Goal: Find specific page/section: Find specific page/section

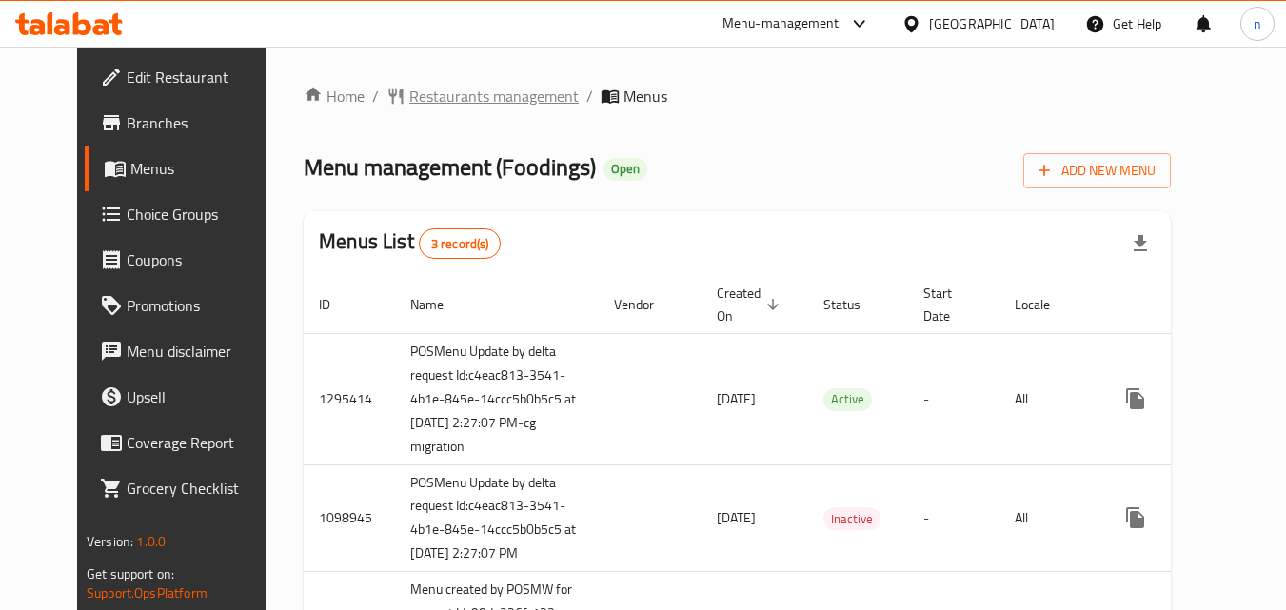
click at [444, 103] on span "Restaurants management" at bounding box center [493, 96] width 169 height 23
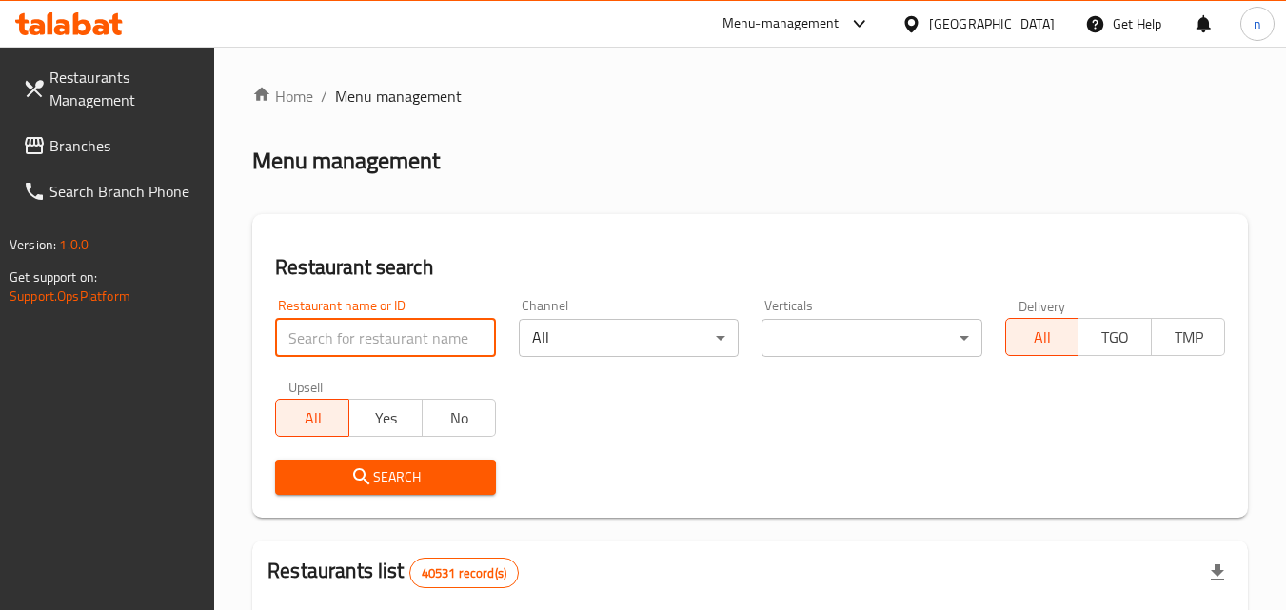
click at [418, 332] on input "search" at bounding box center [385, 338] width 220 height 38
paste input "612513"
type input "612513"
click button "Search" at bounding box center [385, 477] width 220 height 35
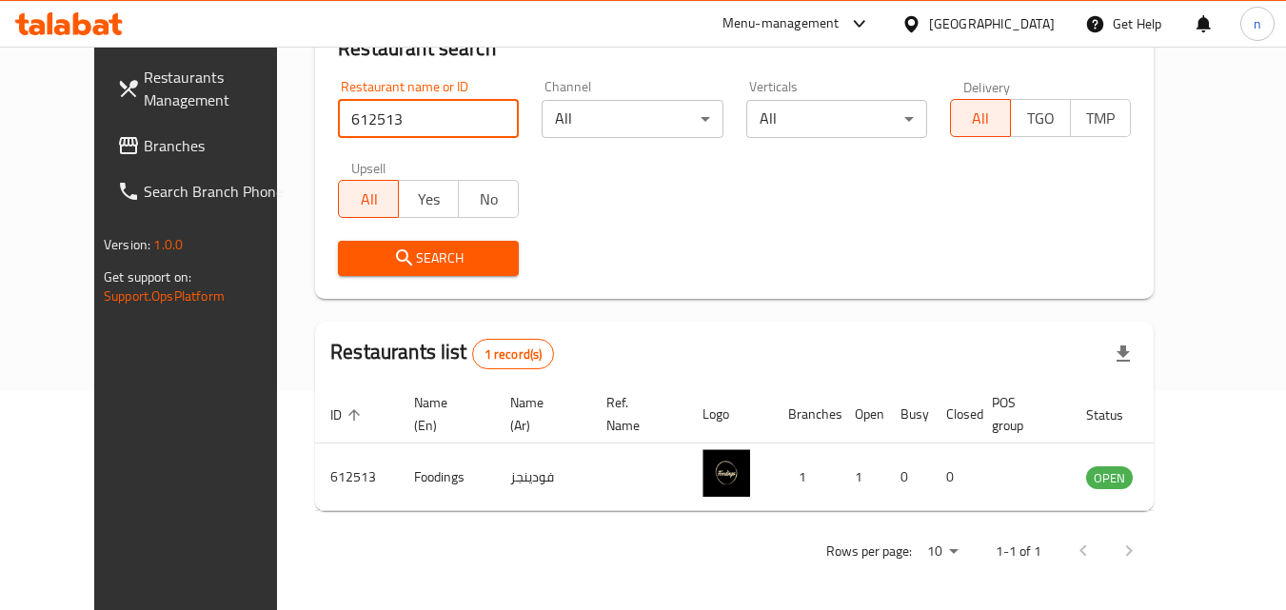
scroll to position [223, 0]
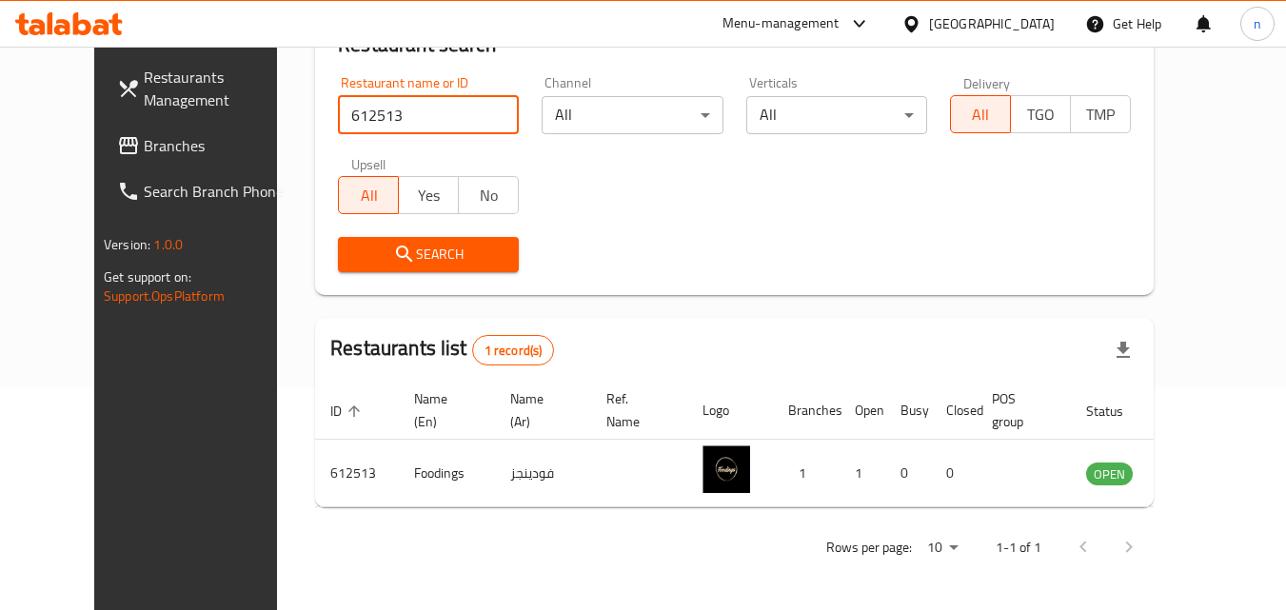
click at [144, 138] on span "Branches" at bounding box center [219, 145] width 150 height 23
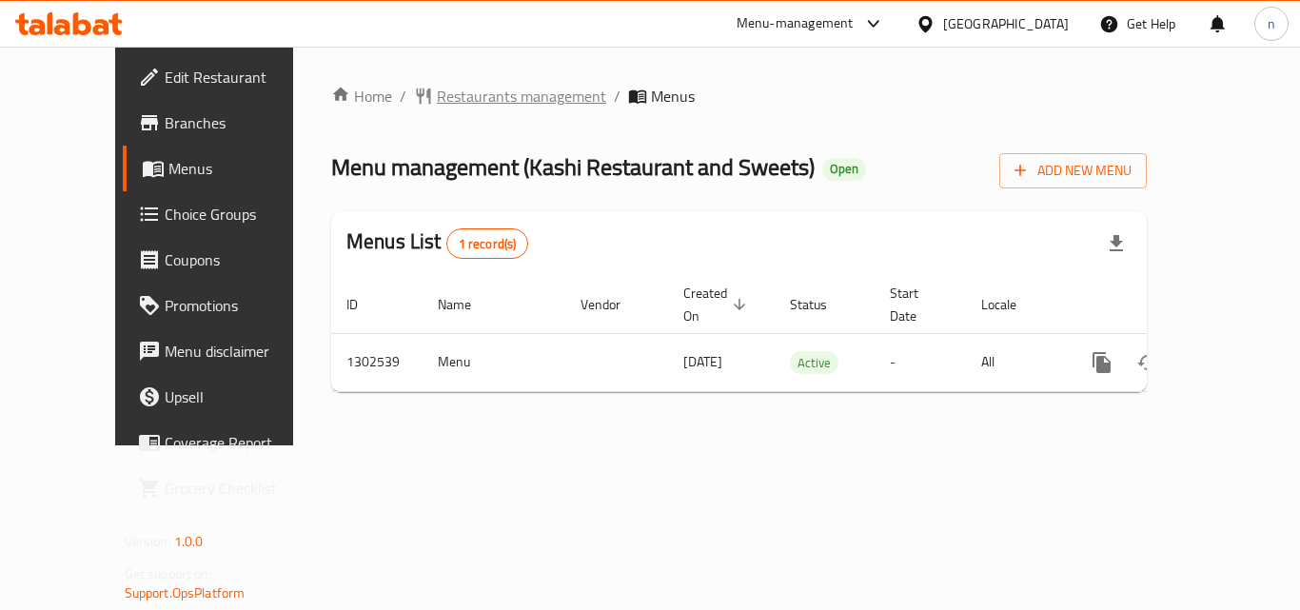
click at [437, 97] on span "Restaurants management" at bounding box center [521, 96] width 169 height 23
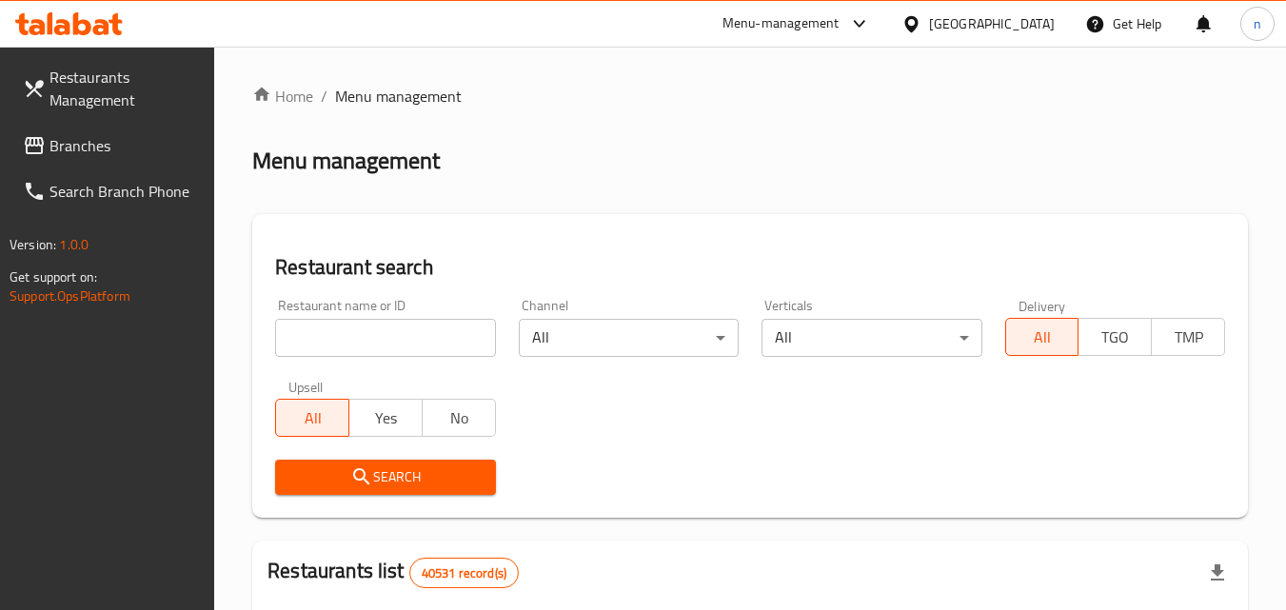
click at [421, 344] on input "search" at bounding box center [385, 338] width 220 height 38
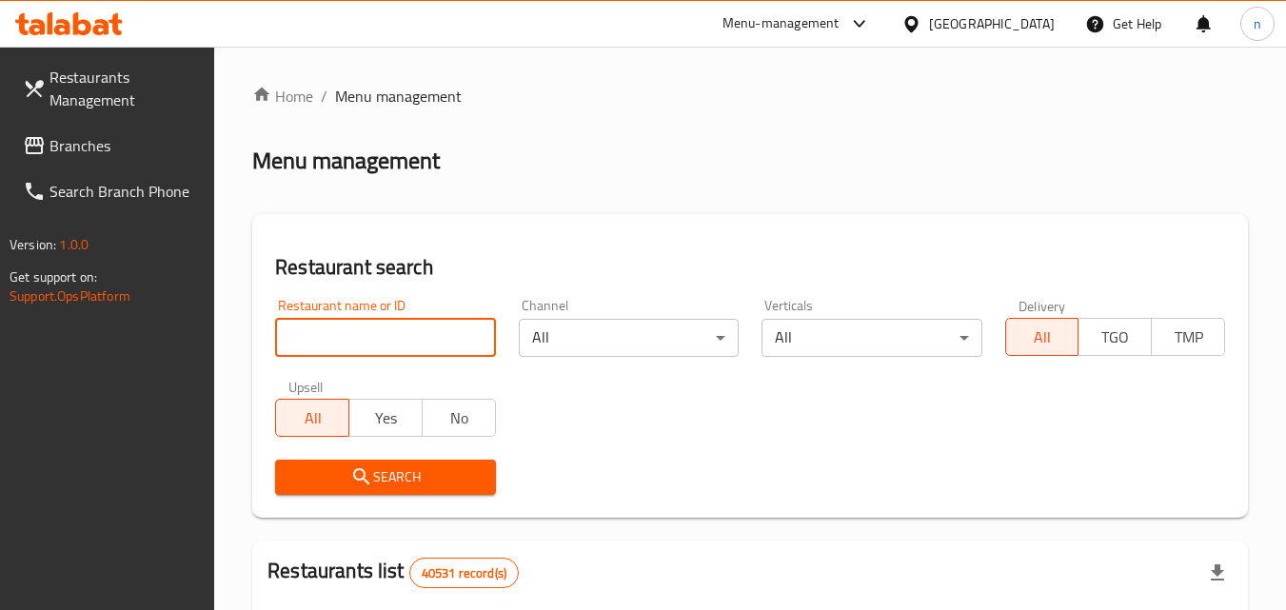
paste input "702449"
type input "702449"
click button "Search" at bounding box center [385, 477] width 220 height 35
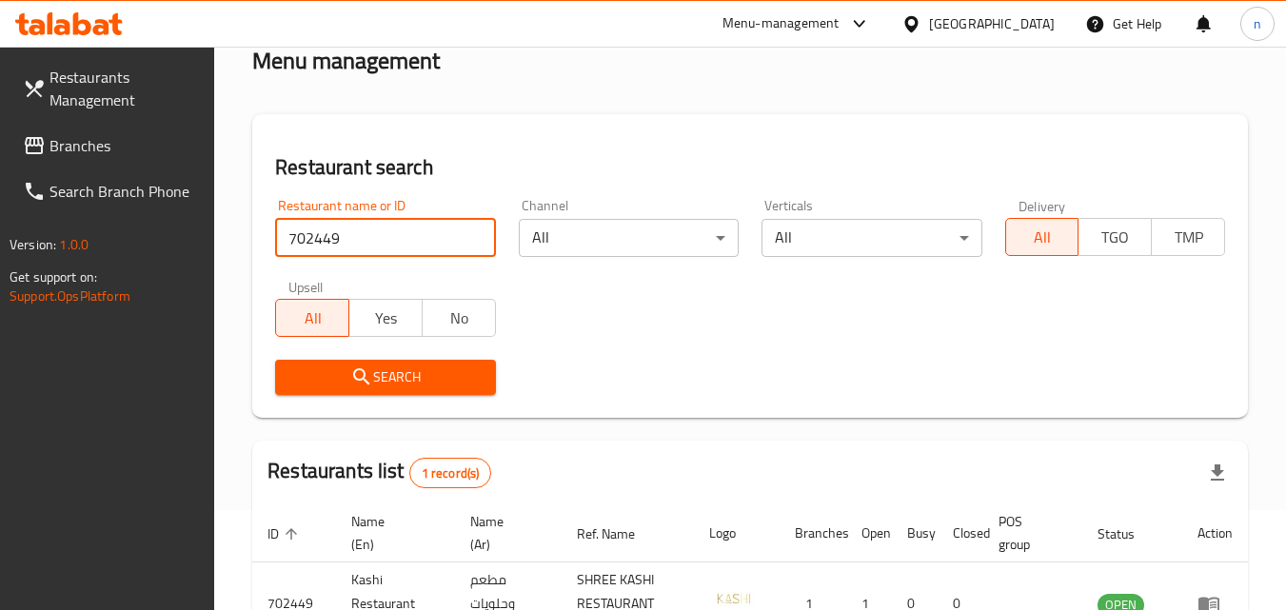
scroll to position [239, 0]
